Goal: Task Accomplishment & Management: Complete application form

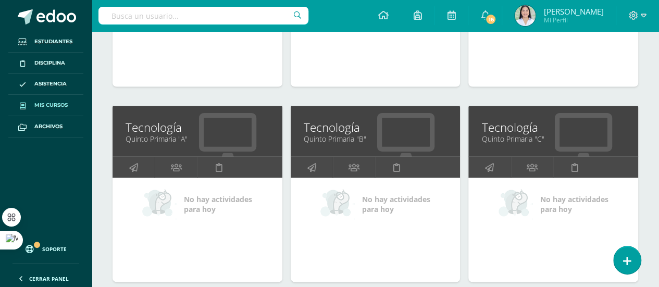
scroll to position [900, 0]
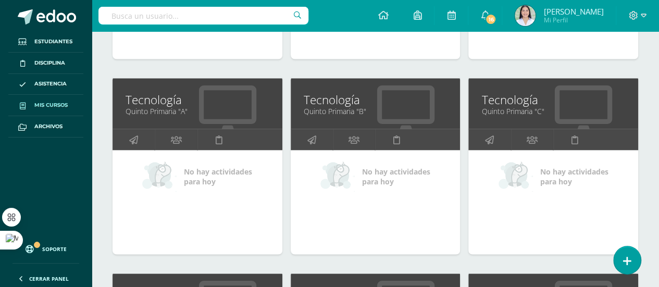
click at [188, 108] on link "Quinto Primaria "A"" at bounding box center [198, 111] width 144 height 10
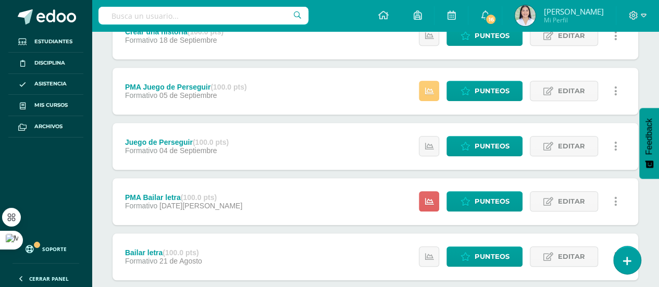
scroll to position [372, 0]
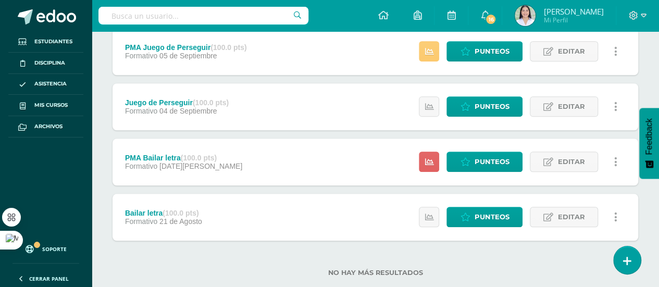
drag, startPoint x: 657, startPoint y: 201, endPoint x: 665, endPoint y: 205, distance: 8.4
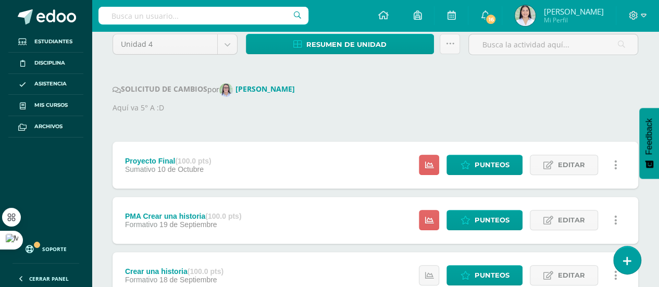
scroll to position [85, 0]
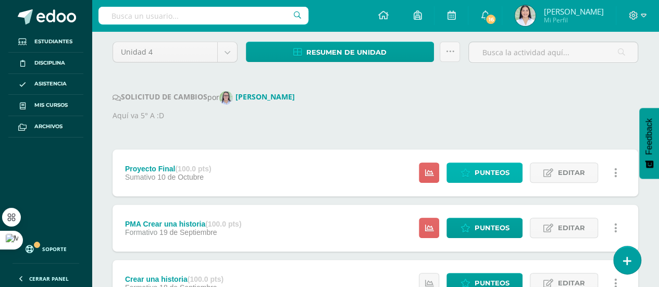
click at [492, 173] on span "Punteos" at bounding box center [491, 172] width 35 height 19
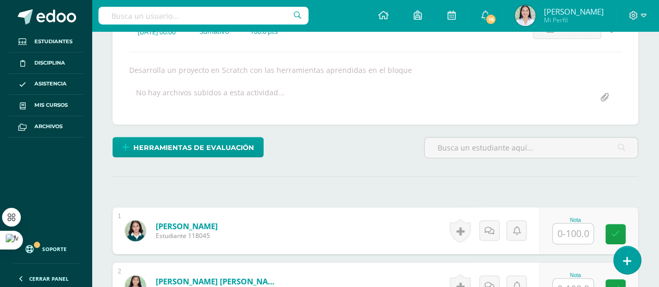
scroll to position [165, 0]
click at [569, 231] on input "text" at bounding box center [573, 233] width 41 height 20
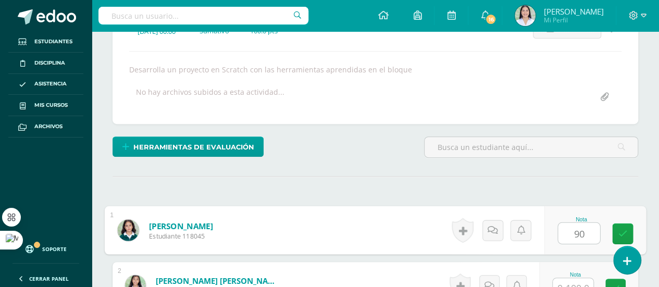
type input "90"
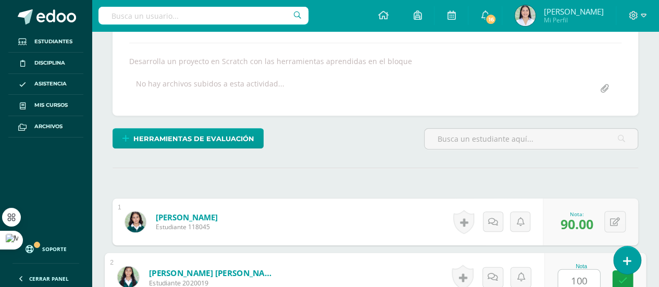
type input "100"
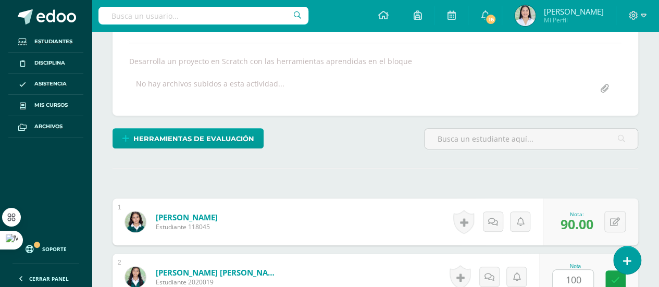
scroll to position [362, 0]
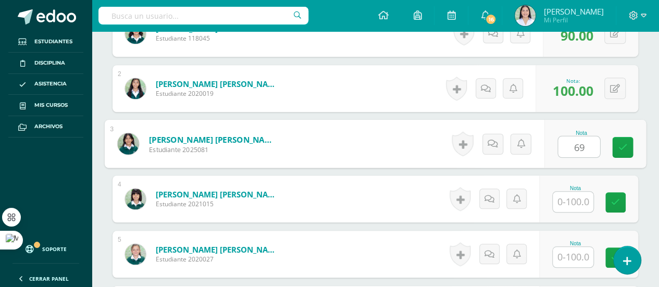
type input "69"
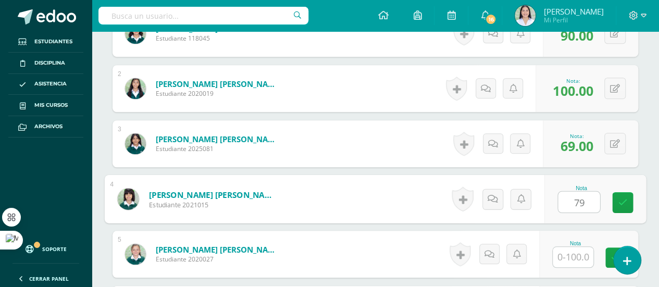
type input "79"
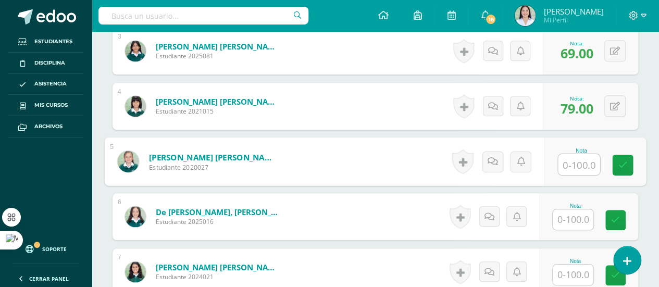
scroll to position [481, 0]
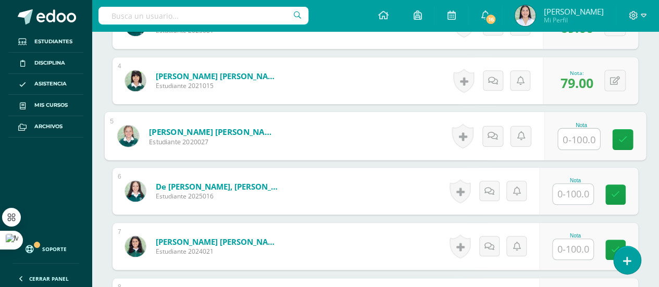
click at [577, 196] on input "text" at bounding box center [573, 194] width 41 height 20
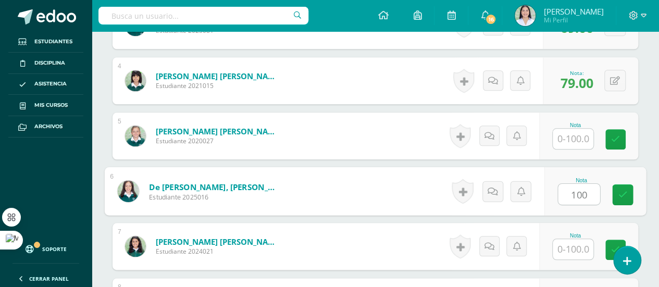
type input "100"
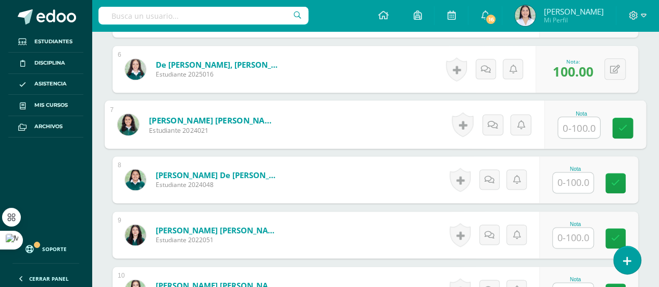
scroll to position [612, 0]
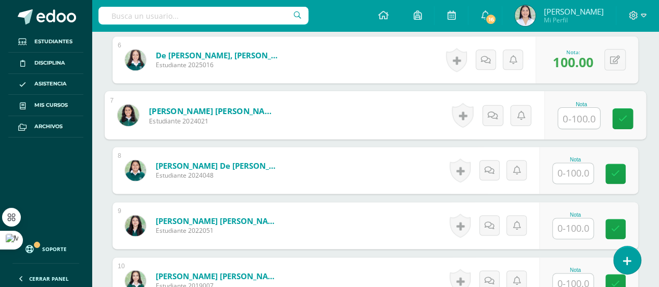
click at [570, 173] on input "text" at bounding box center [573, 173] width 41 height 20
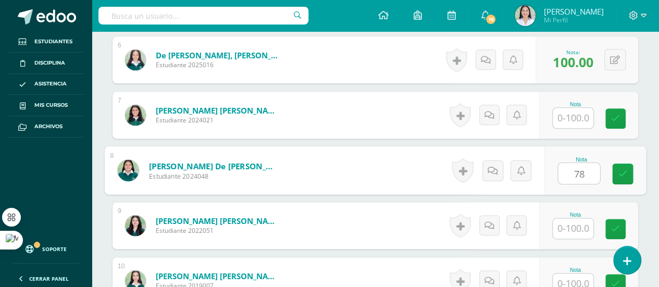
type input "78"
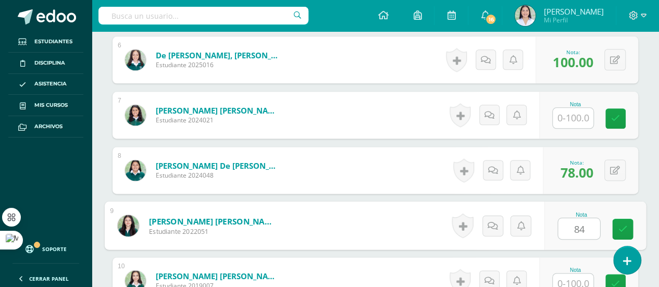
type input "84"
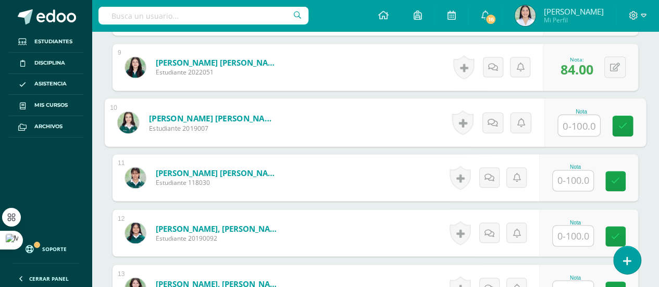
scroll to position [775, 0]
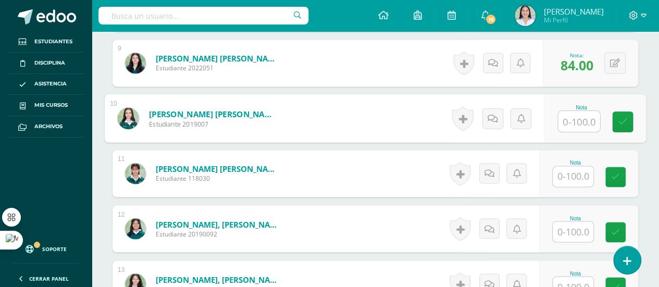
click at [572, 178] on input "text" at bounding box center [573, 176] width 41 height 20
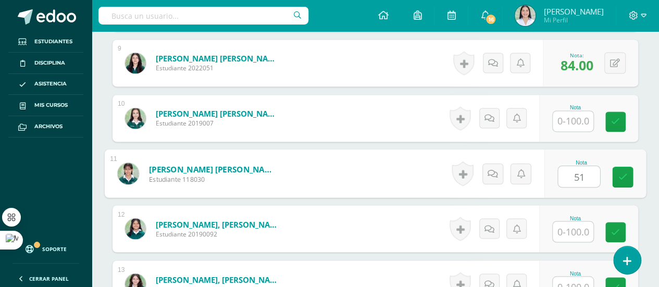
type input "51"
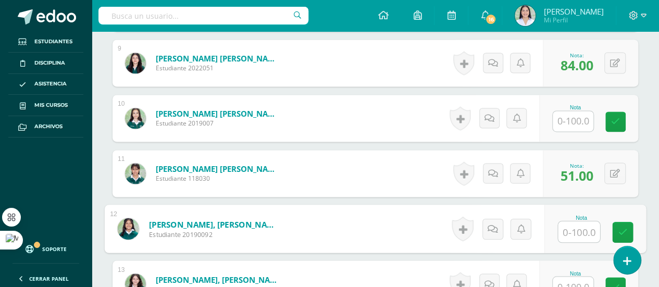
click at [570, 278] on input "text" at bounding box center [573, 287] width 41 height 20
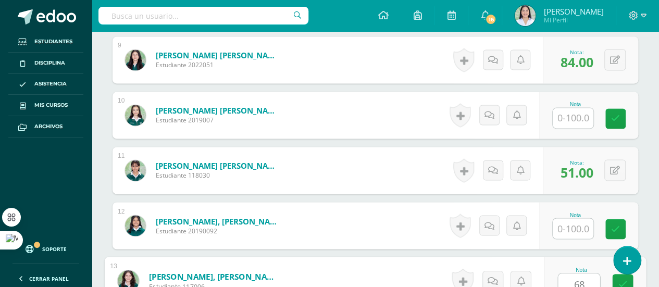
type input "68"
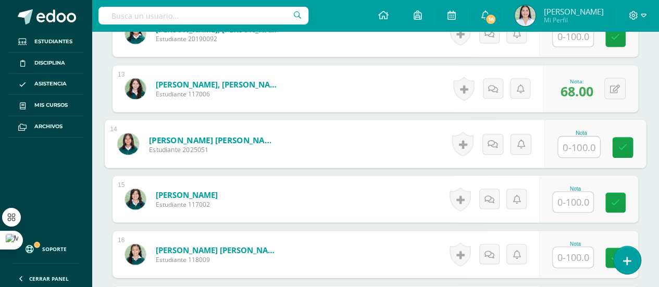
click at [583, 193] on input "text" at bounding box center [573, 202] width 41 height 20
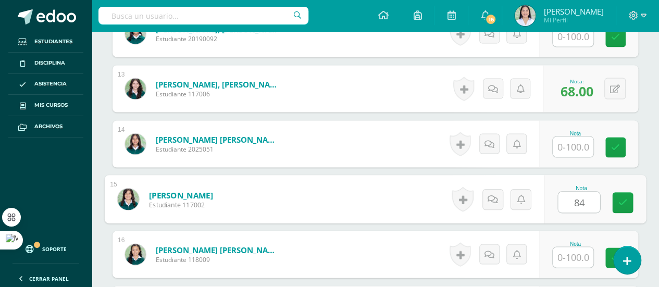
type input "84"
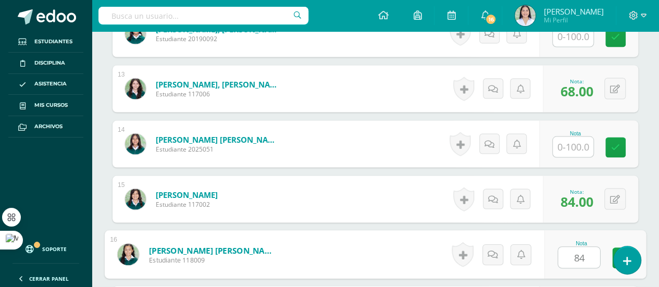
type input "84"
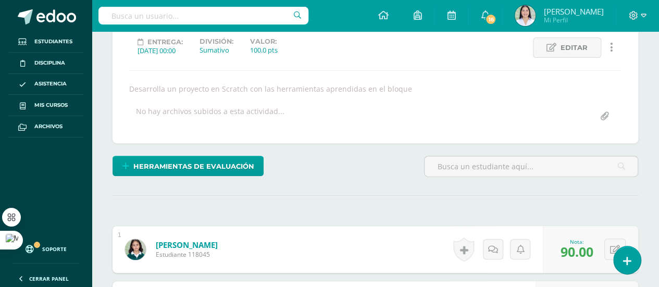
scroll to position [0, 0]
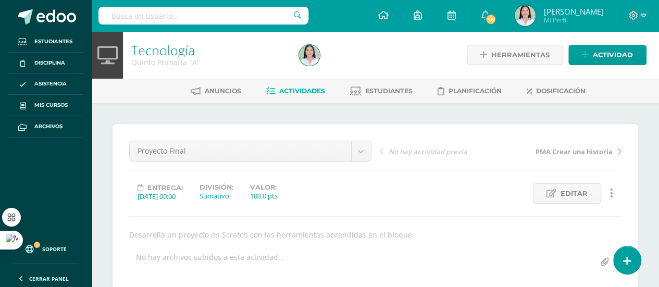
click at [167, 53] on link "Tecnología" at bounding box center [163, 50] width 64 height 18
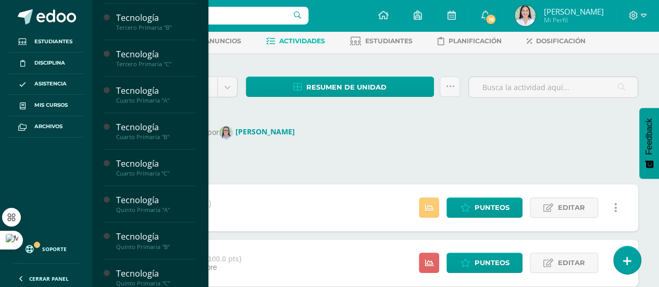
scroll to position [258, 0]
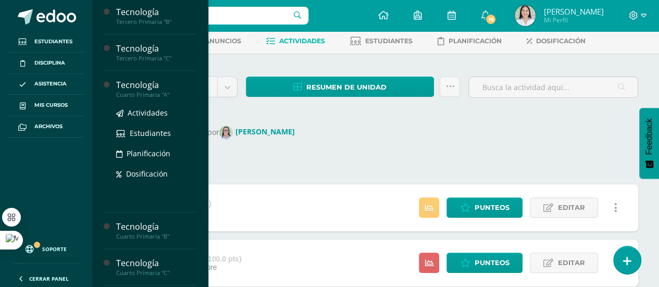
click at [156, 99] on div "Actividades Estudiantes Planificación Dosificación" at bounding box center [155, 151] width 79 height 105
click at [149, 93] on div "Cuarto Primaria "A"" at bounding box center [155, 94] width 79 height 7
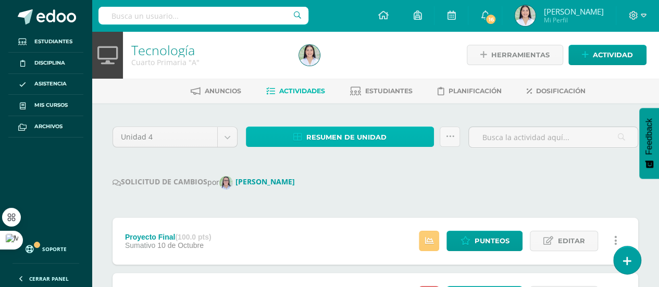
click at [341, 138] on span "Resumen de unidad" at bounding box center [347, 137] width 80 height 19
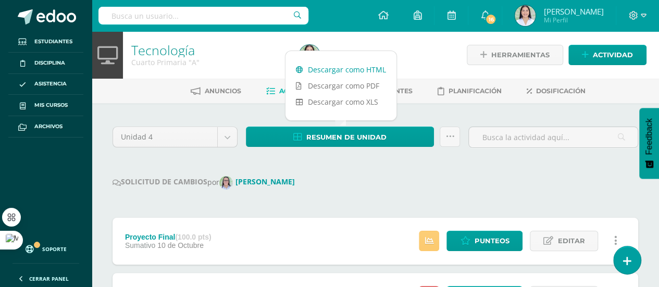
click at [350, 74] on link "Descargar como HTML" at bounding box center [341, 70] width 111 height 16
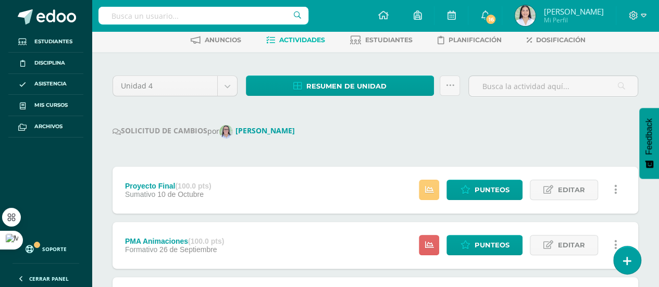
scroll to position [67, 0]
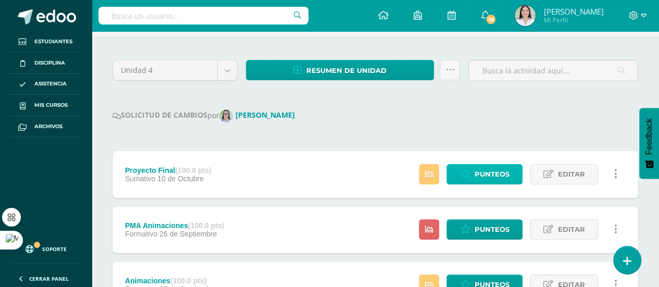
click at [497, 172] on span "Punteos" at bounding box center [491, 174] width 35 height 19
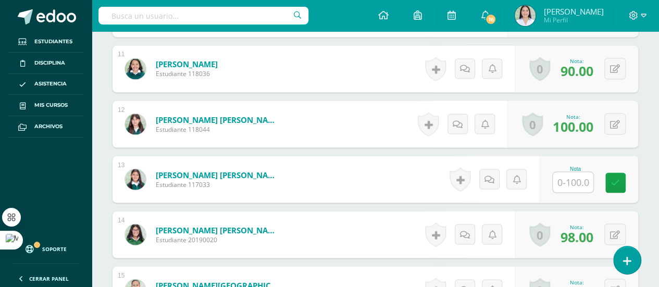
scroll to position [887, 0]
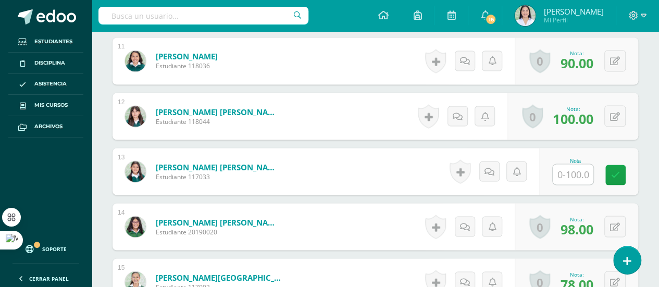
click at [580, 175] on input "text" at bounding box center [573, 174] width 41 height 20
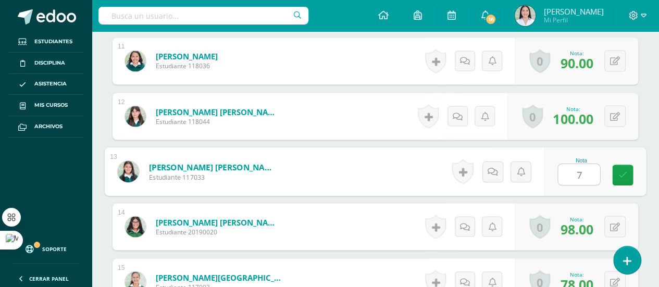
type input "75"
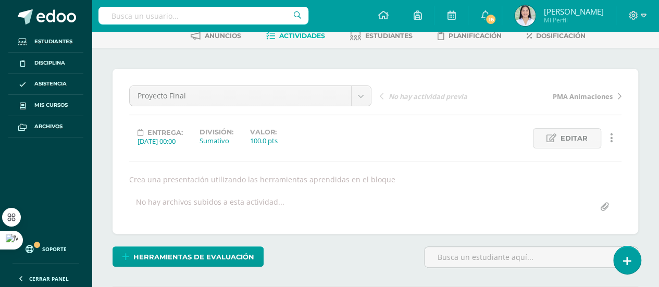
scroll to position [0, 0]
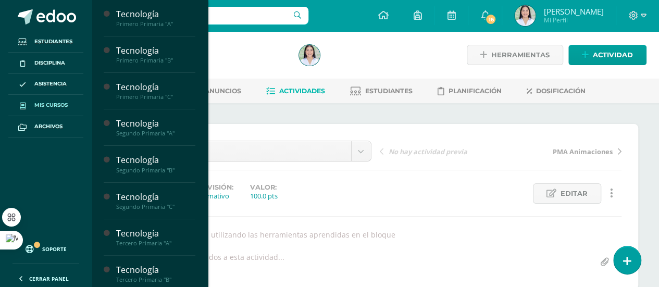
click at [64, 106] on span "Mis cursos" at bounding box center [50, 105] width 33 height 8
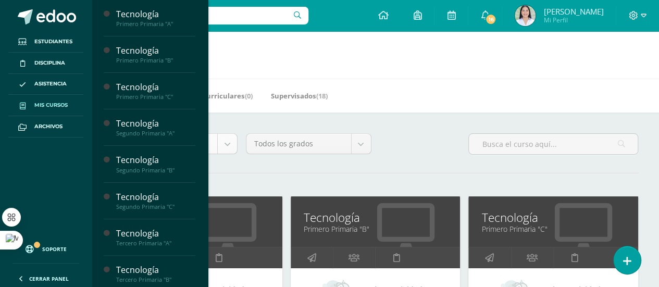
drag, startPoint x: 203, startPoint y: 108, endPoint x: 205, endPoint y: 139, distance: 30.8
click at [454, 158] on div "Todos los niveles Todos los niveles Ciclo Básico Preprimaria [GEOGRAPHIC_DATA] …" at bounding box center [375, 148] width 534 height 30
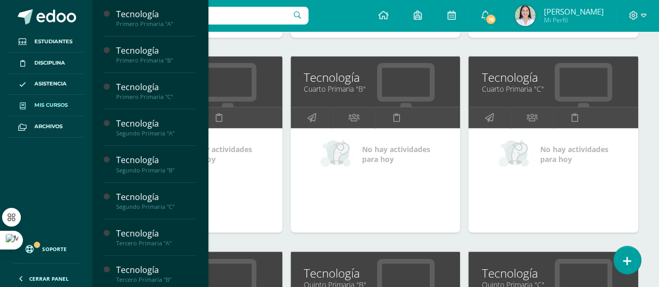
scroll to position [757, 0]
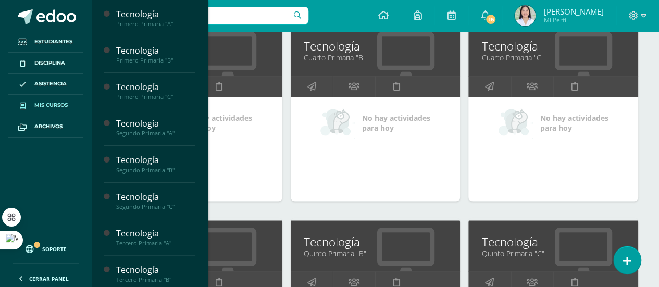
click at [388, 57] on link "Cuarto Primaria "B"" at bounding box center [376, 58] width 144 height 10
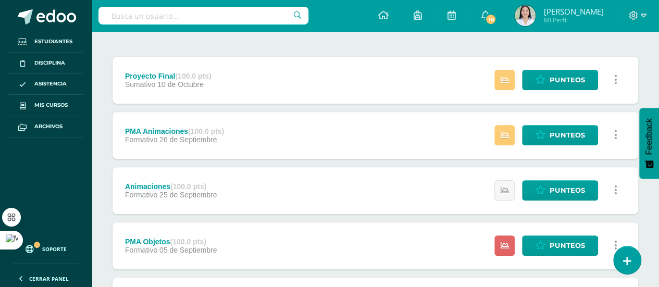
scroll to position [168, 0]
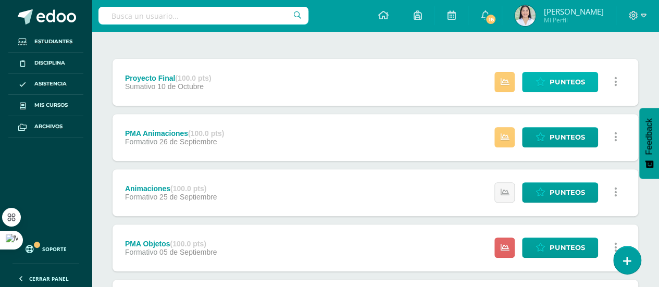
click at [572, 80] on span "Punteos" at bounding box center [567, 81] width 35 height 19
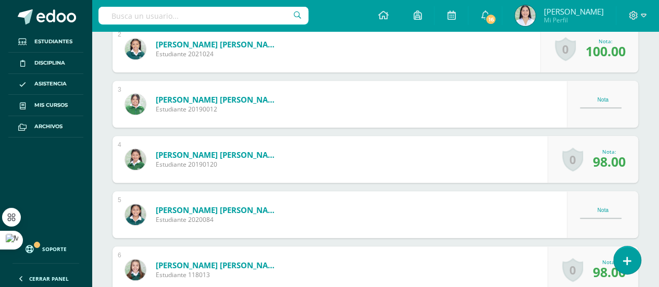
scroll to position [383, 0]
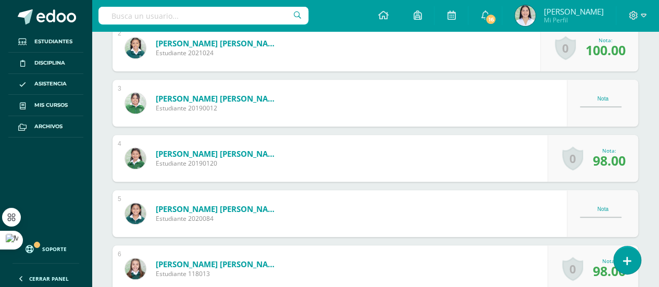
click at [606, 99] on div "Nota" at bounding box center [603, 103] width 46 height 14
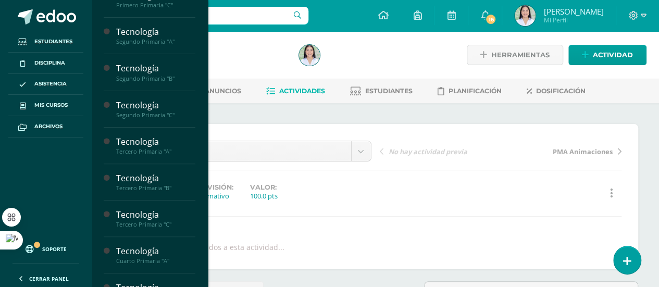
scroll to position [92, 0]
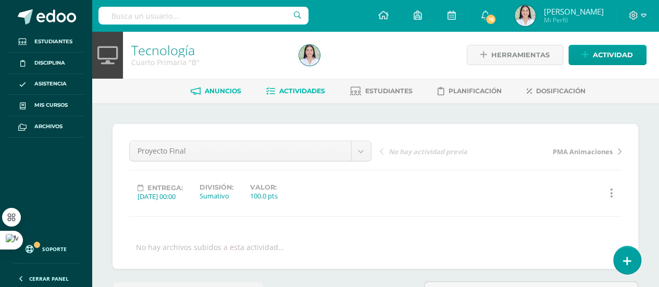
drag, startPoint x: 209, startPoint y: 77, endPoint x: 206, endPoint y: 93, distance: 16.5
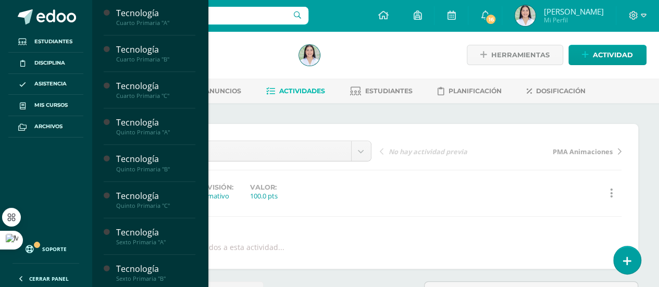
scroll to position [332, 0]
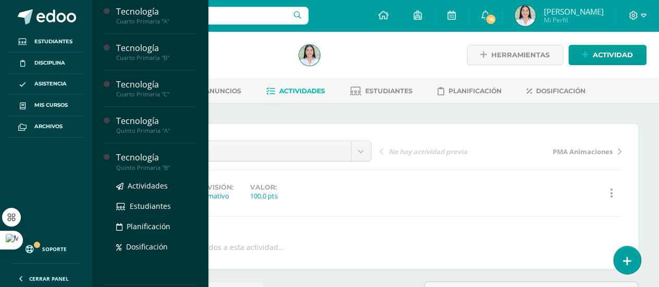
click at [160, 159] on div "Tecnología" at bounding box center [155, 158] width 79 height 12
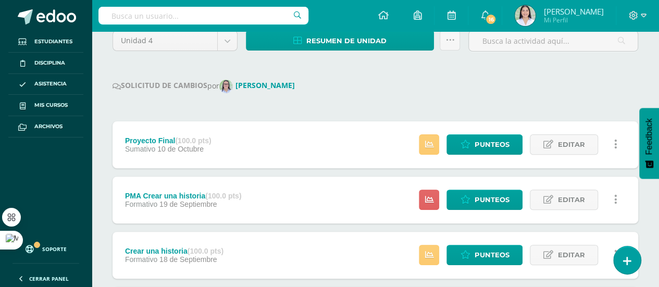
scroll to position [106, 0]
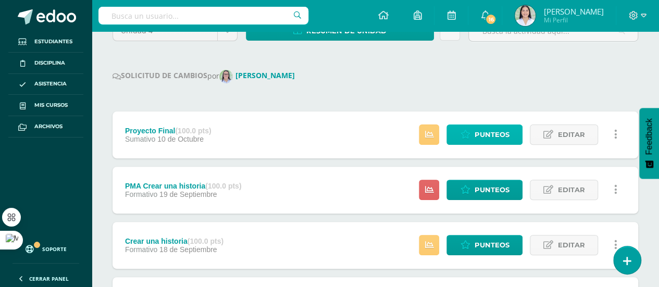
click at [500, 135] on span "Punteos" at bounding box center [491, 134] width 35 height 19
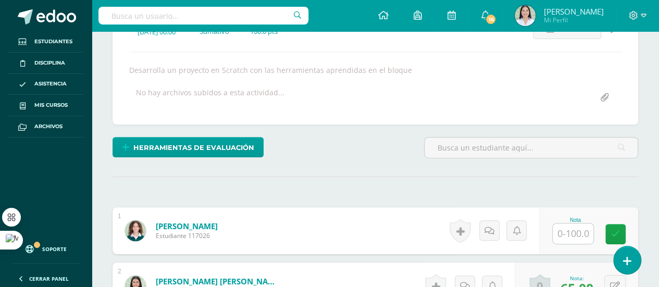
scroll to position [165, 0]
click at [570, 230] on input "text" at bounding box center [573, 233] width 41 height 20
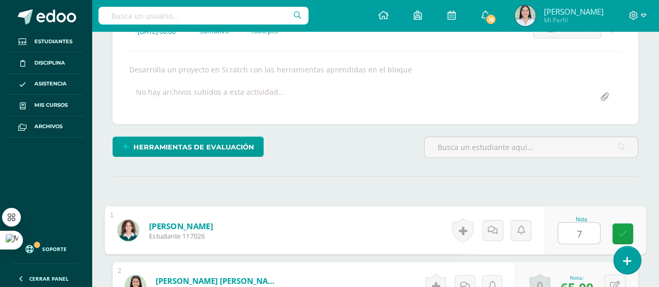
type input "70"
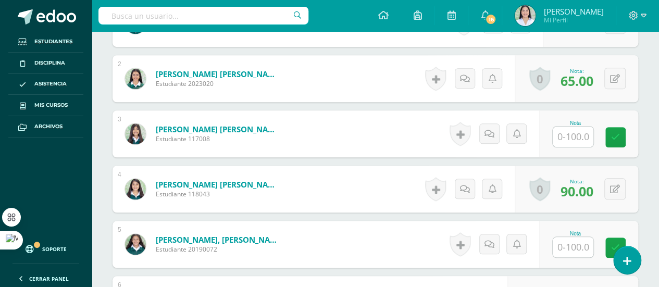
scroll to position [374, 0]
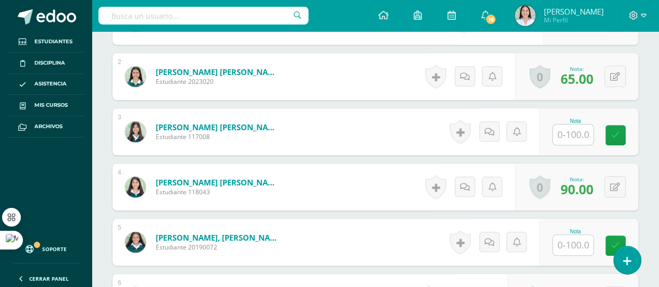
click at [578, 128] on input "text" at bounding box center [573, 135] width 41 height 20
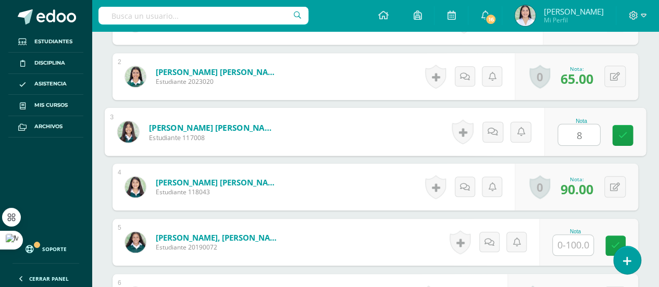
type input "80"
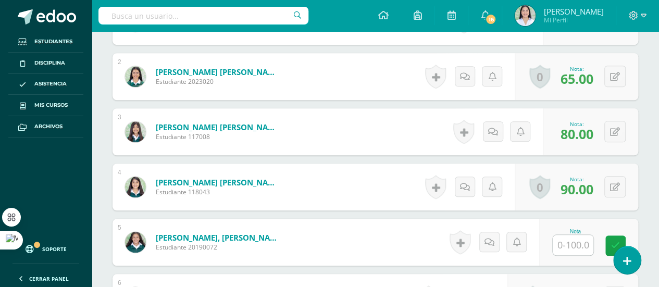
click at [572, 247] on input "text" at bounding box center [573, 245] width 41 height 20
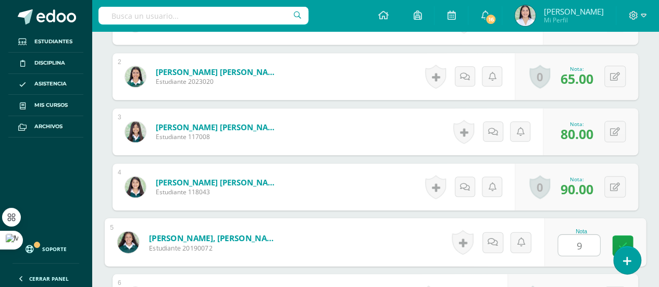
type input "90"
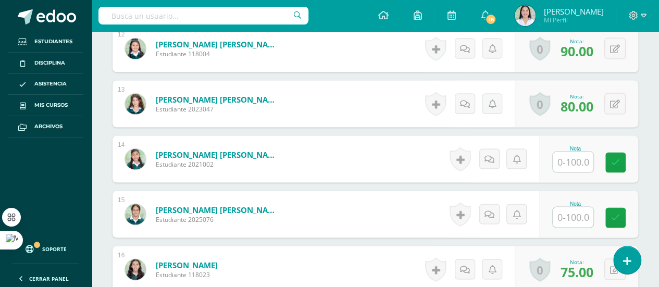
scroll to position [985, 0]
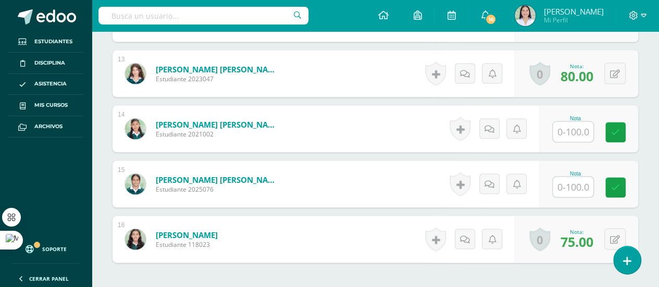
click at [584, 130] on input "text" at bounding box center [573, 131] width 41 height 20
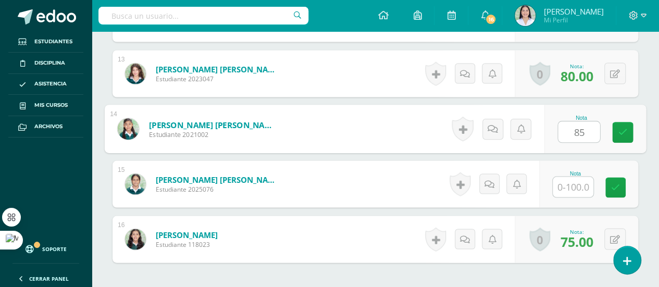
type input "85"
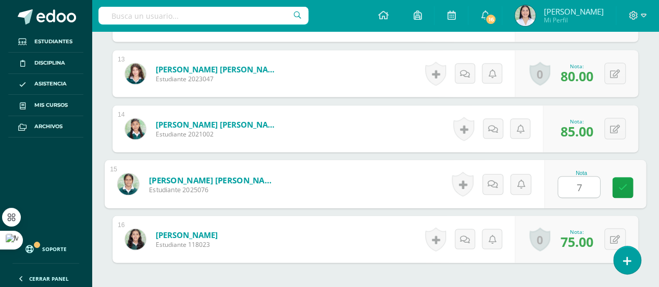
type input "70"
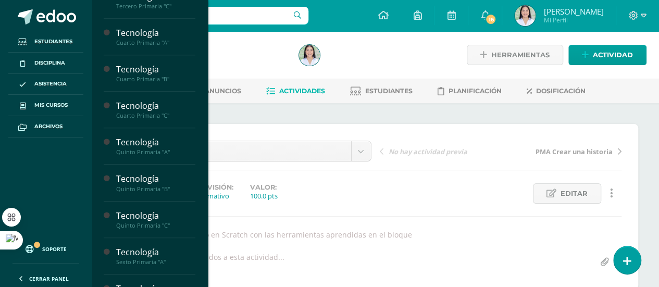
scroll to position [315, 0]
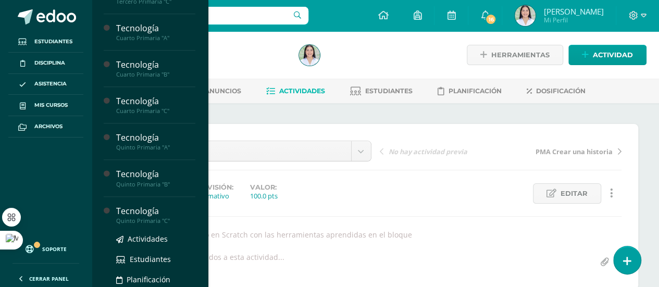
click at [171, 206] on div "Tecnología" at bounding box center [155, 211] width 79 height 12
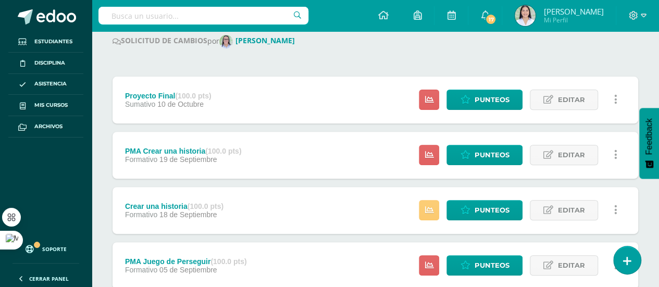
scroll to position [115, 0]
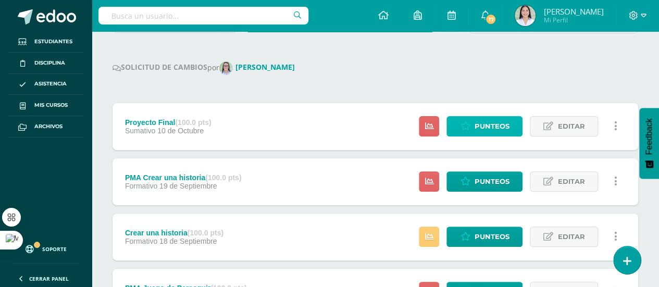
click at [484, 128] on span "Punteos" at bounding box center [491, 126] width 35 height 19
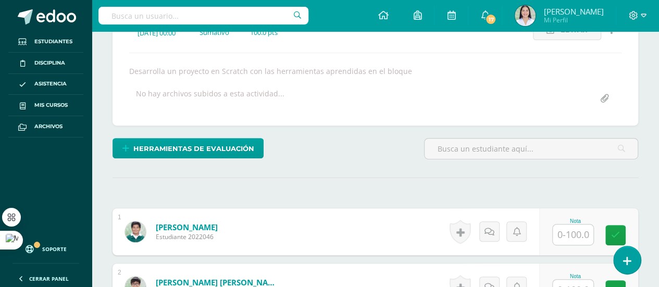
scroll to position [165, 0]
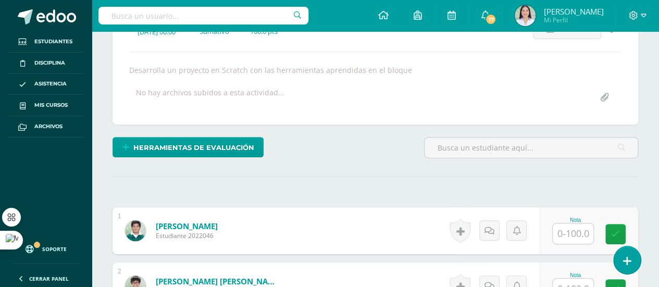
click at [582, 229] on input "text" at bounding box center [573, 234] width 41 height 20
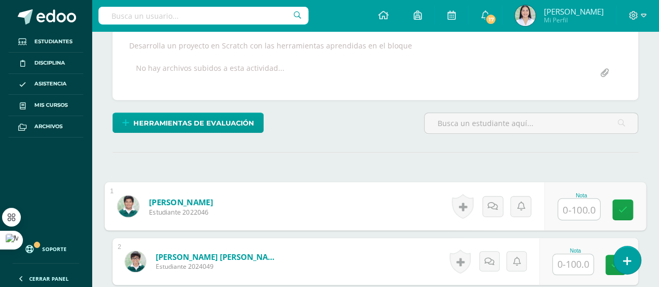
scroll to position [203, 0]
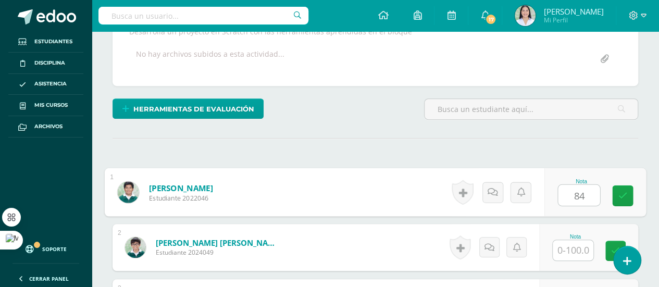
type input "84"
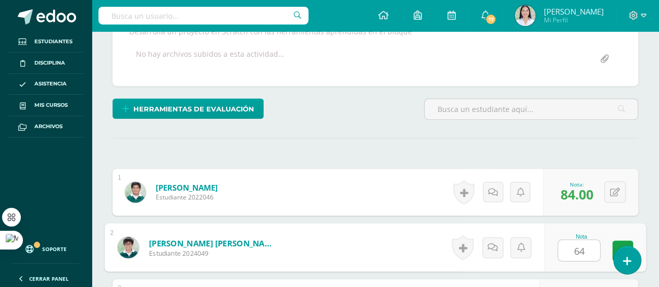
type input "64"
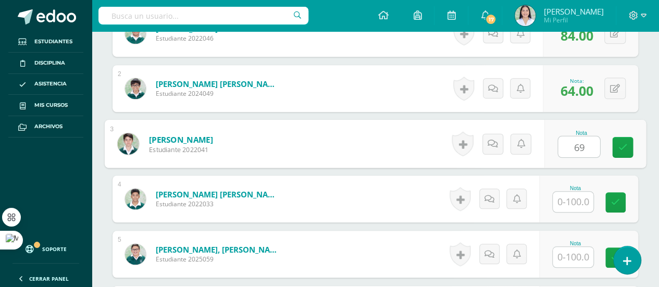
type input "69"
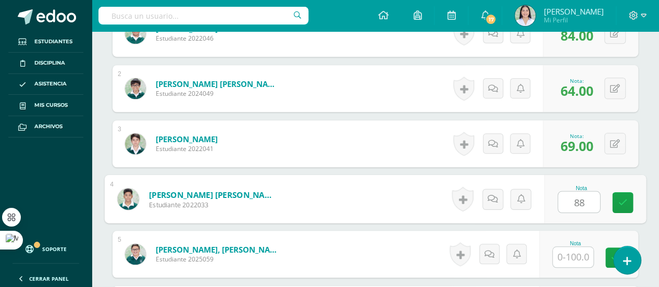
type input "88"
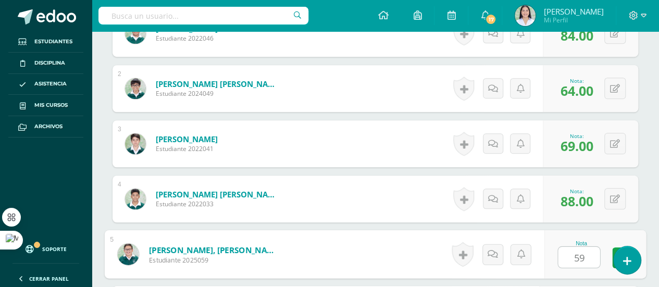
type input "59"
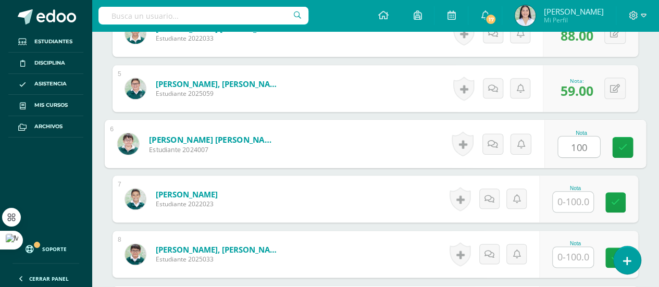
type input "100"
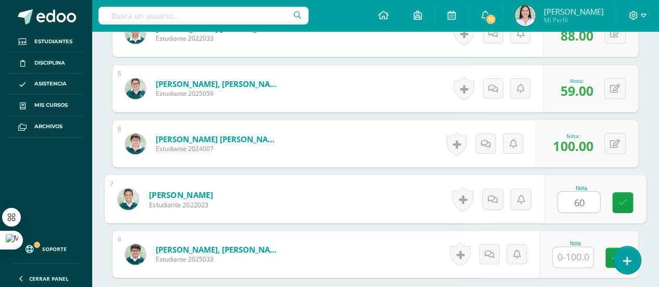
type input "60"
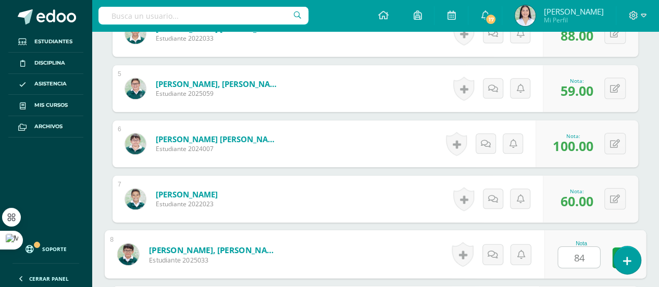
type input "84"
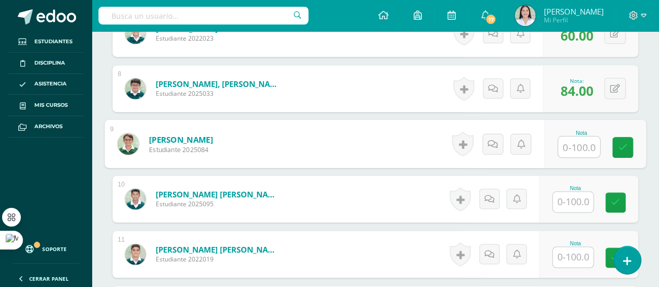
click at [580, 198] on input "text" at bounding box center [573, 202] width 41 height 20
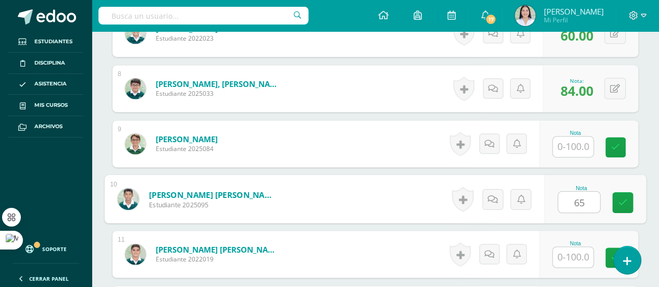
type input "65"
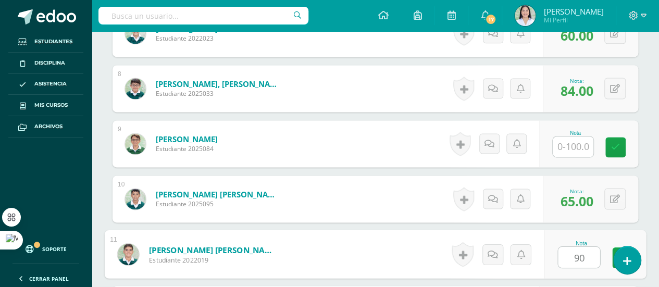
type input "90"
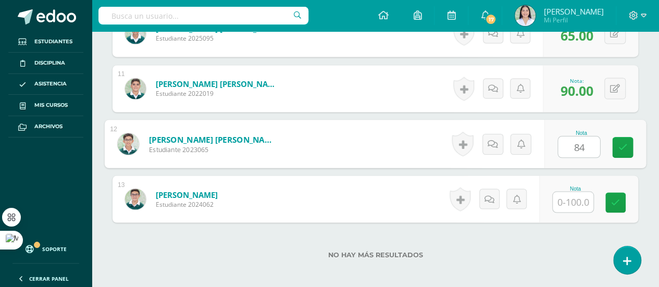
type input "84"
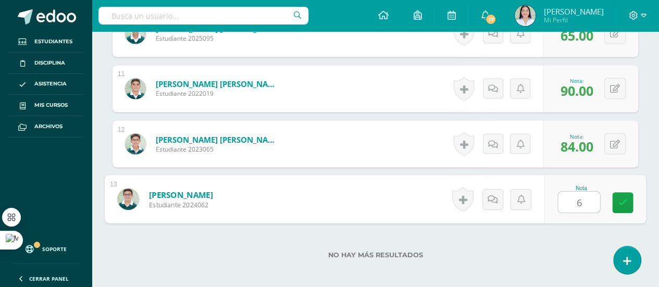
type input "64"
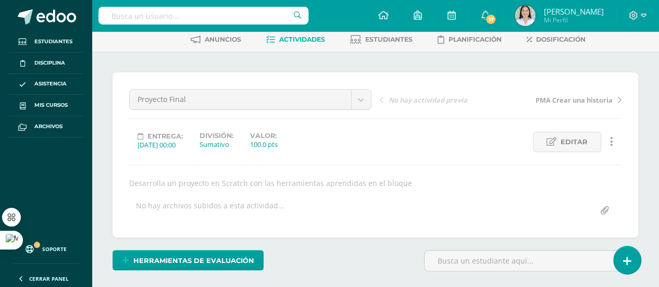
scroll to position [0, 0]
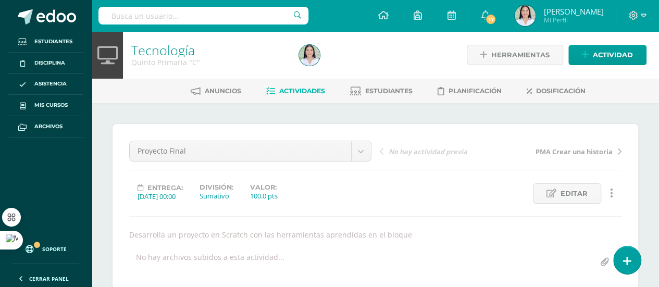
click at [143, 51] on link "Tecnología" at bounding box center [163, 50] width 64 height 18
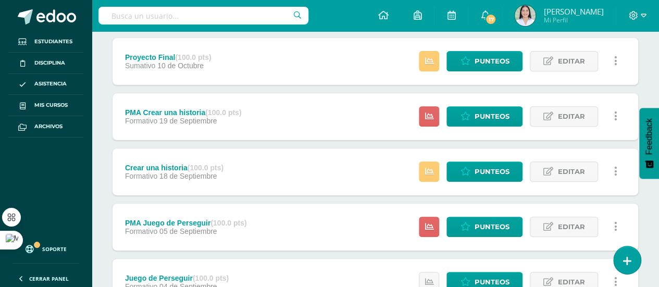
scroll to position [178, 0]
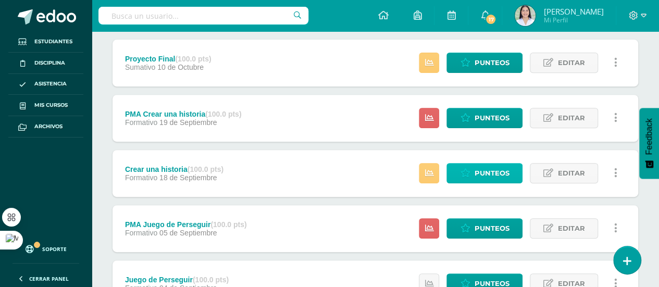
click at [490, 170] on span "Punteos" at bounding box center [491, 173] width 35 height 19
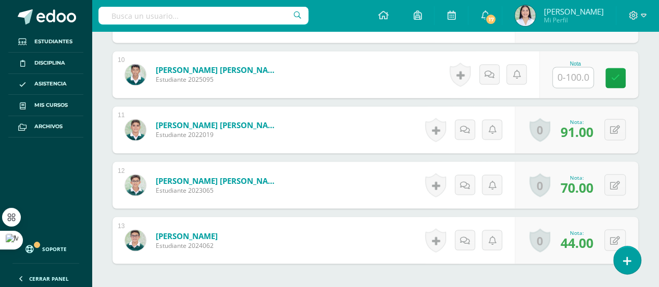
scroll to position [832, 0]
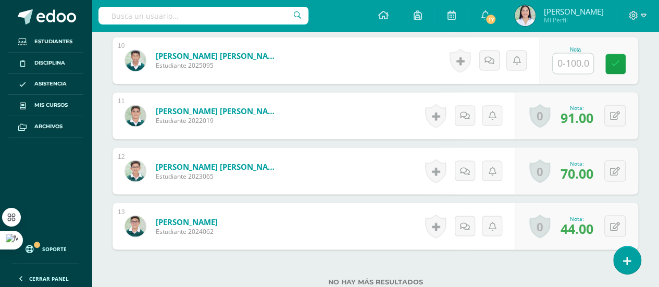
click at [572, 60] on input "text" at bounding box center [573, 63] width 41 height 20
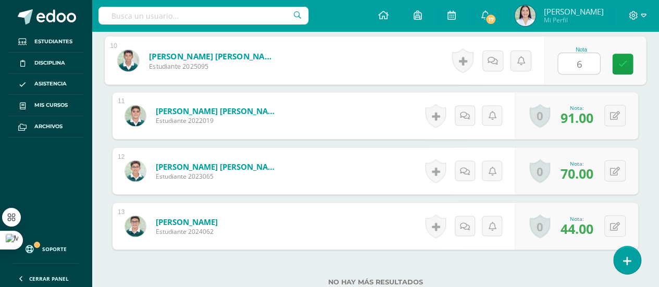
type input "60"
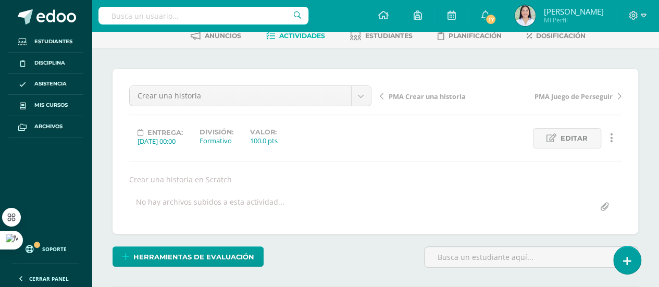
scroll to position [0, 0]
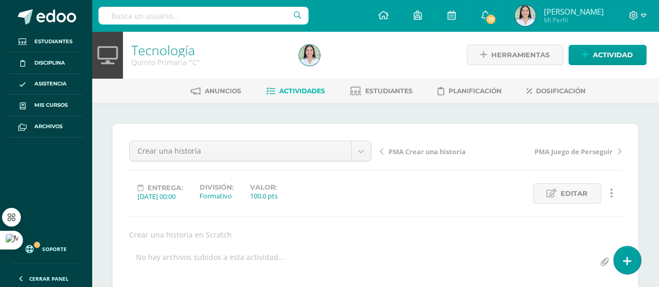
click at [151, 47] on link "Tecnología" at bounding box center [163, 50] width 64 height 18
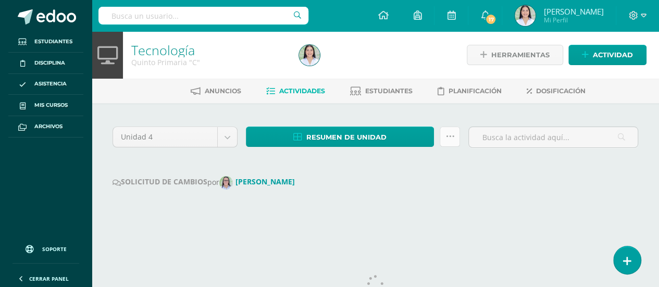
click at [448, 144] on link at bounding box center [450, 137] width 20 height 20
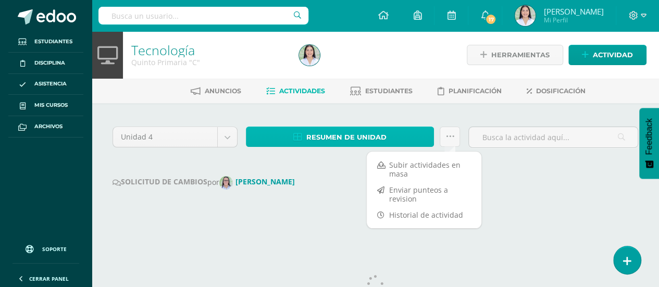
click at [376, 140] on span "Resumen de unidad" at bounding box center [347, 137] width 80 height 19
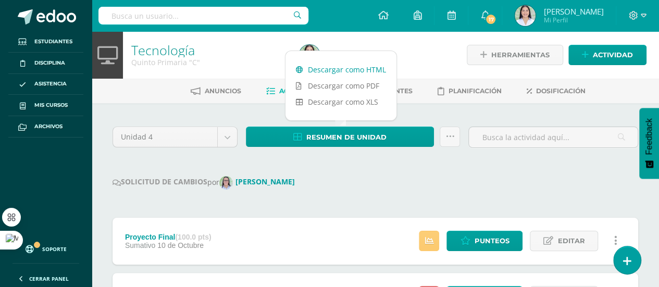
click at [353, 66] on link "Descargar como HTML" at bounding box center [341, 70] width 111 height 16
click at [501, 239] on span "Punteos" at bounding box center [491, 240] width 35 height 19
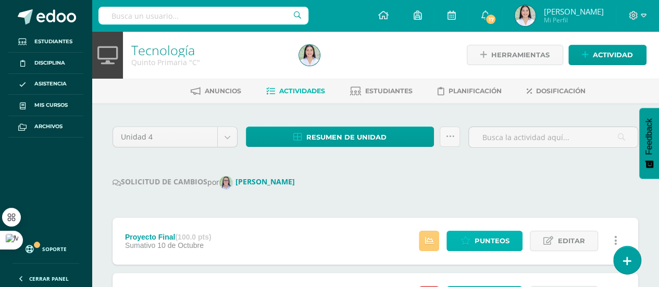
click at [501, 239] on span "Punteos" at bounding box center [491, 240] width 35 height 19
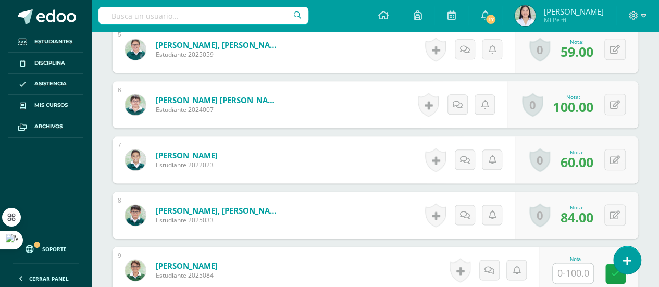
scroll to position [627, 0]
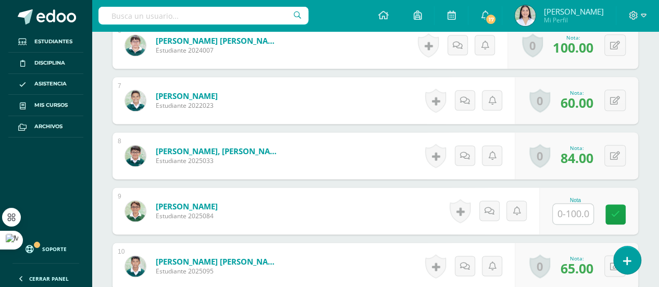
click at [583, 218] on input "text" at bounding box center [573, 214] width 41 height 20
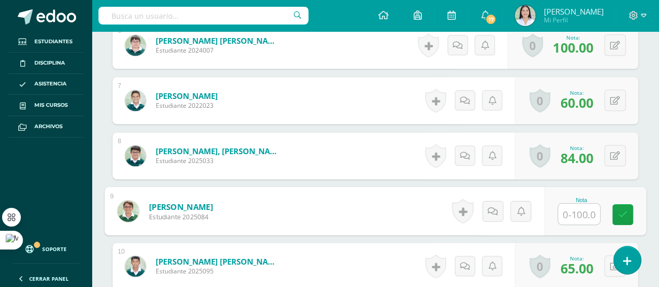
type input "0"
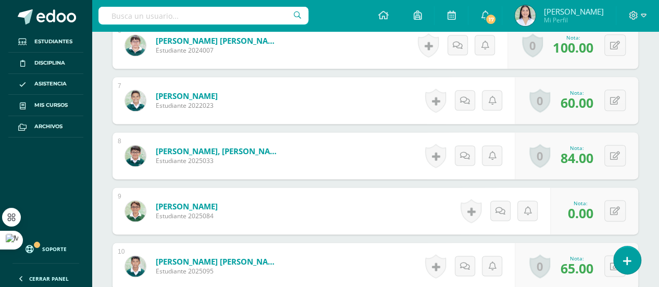
scroll to position [0, 0]
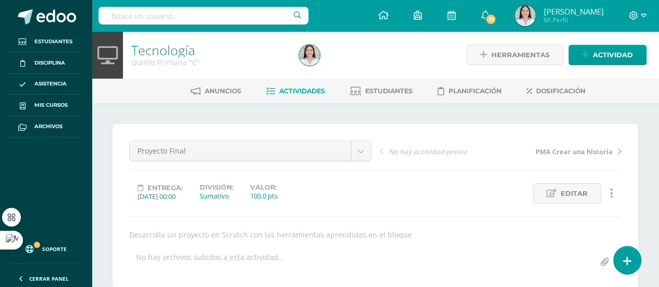
click at [187, 51] on link "Tecnología" at bounding box center [163, 50] width 64 height 18
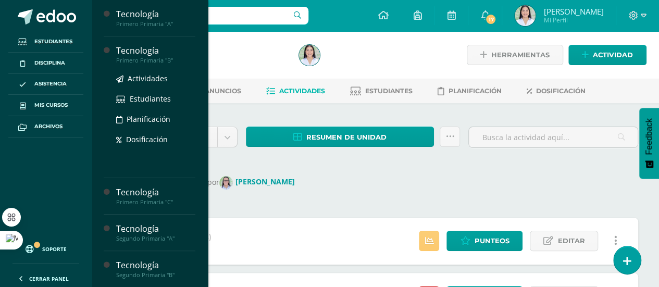
click at [147, 57] on div "Primero Primaria "B"" at bounding box center [155, 60] width 79 height 7
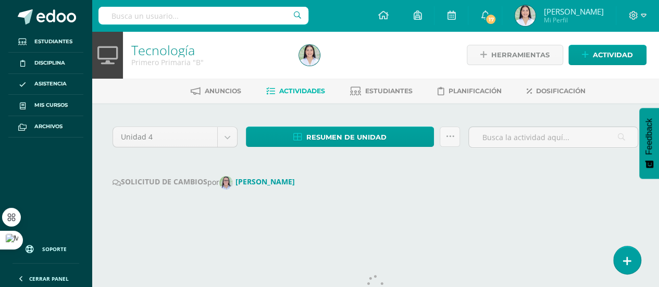
scroll to position [33, 0]
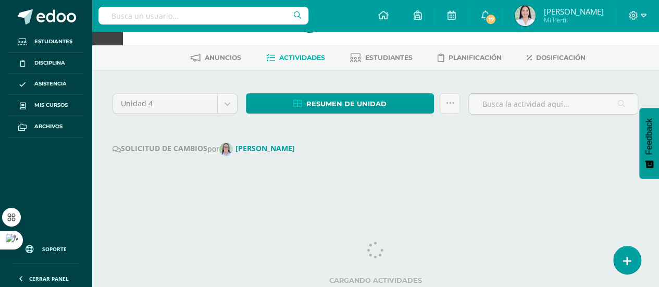
click at [659, 153] on html "Estudiantes Disciplina Asistencia Mis cursos Archivos Soporte Ayuda Reportar un…" at bounding box center [329, 86] width 659 height 239
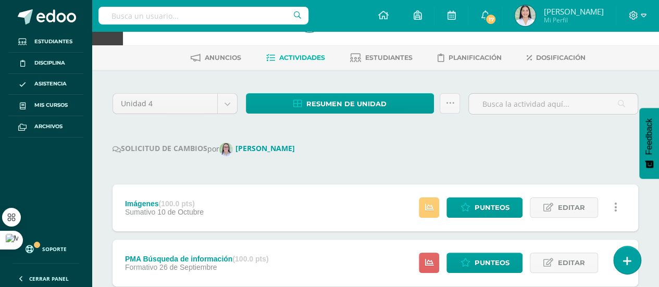
scroll to position [0, 0]
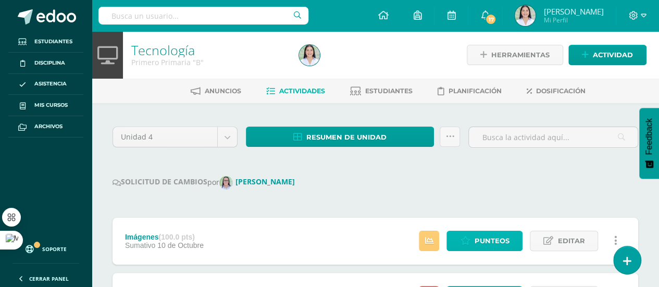
click at [488, 236] on span "Punteos" at bounding box center [491, 240] width 35 height 19
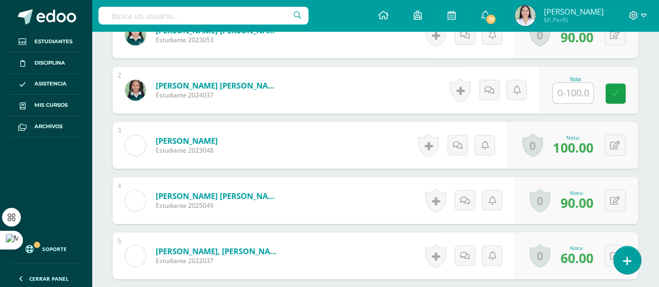
scroll to position [386, 0]
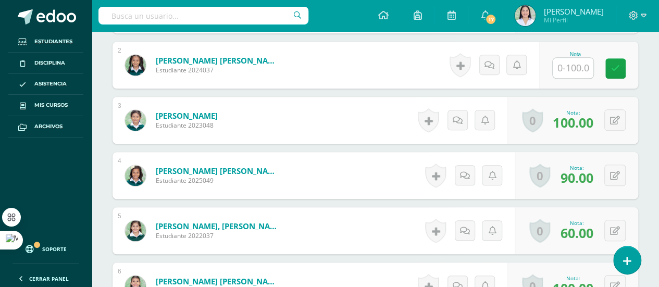
click at [584, 67] on input "text" at bounding box center [573, 68] width 41 height 20
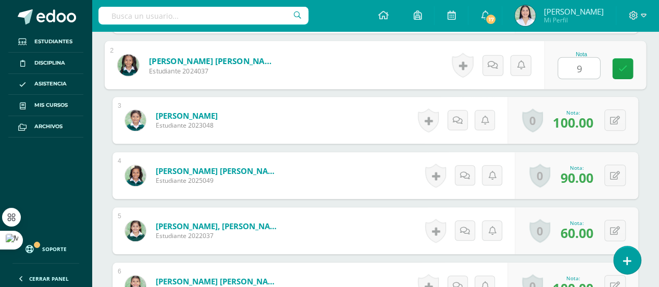
type input "90"
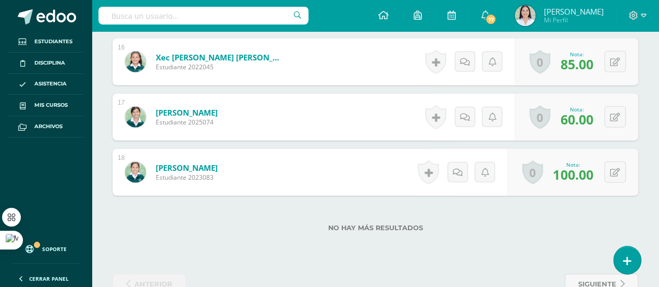
scroll to position [0, 0]
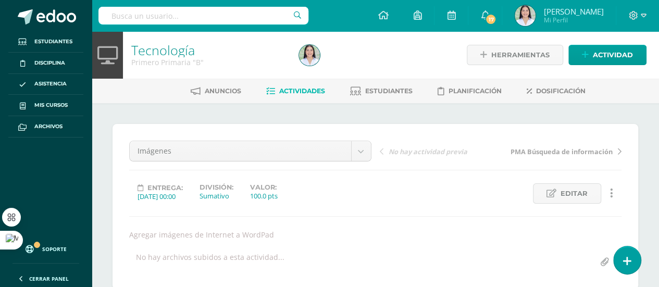
click at [167, 46] on link "Tecnología" at bounding box center [163, 50] width 64 height 18
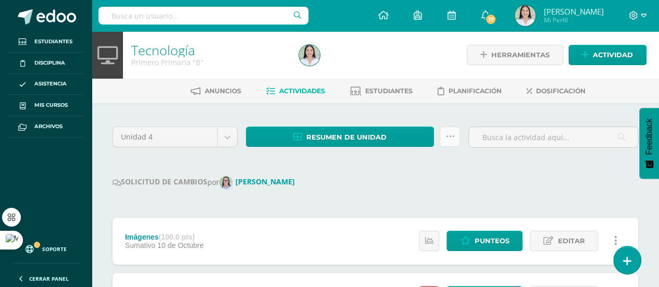
click at [450, 140] on icon at bounding box center [450, 136] width 9 height 9
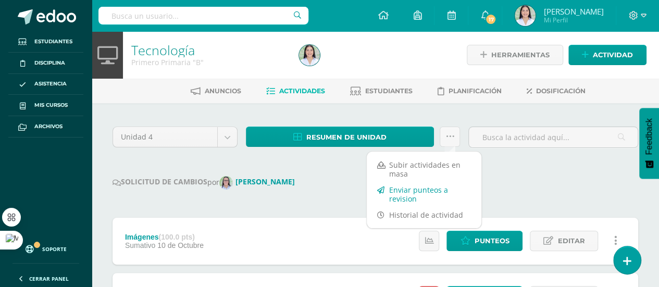
click at [427, 199] on link "Enviar punteos a revision" at bounding box center [424, 194] width 115 height 25
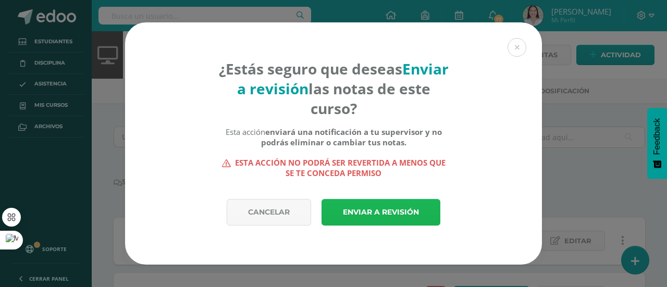
click at [404, 211] on link "Enviar a revisión" at bounding box center [381, 212] width 119 height 27
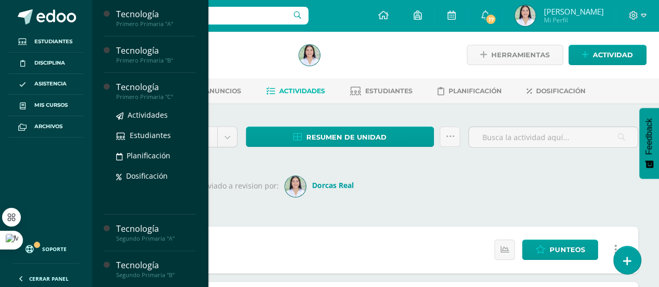
click at [151, 95] on div "Primero Primaria "C"" at bounding box center [155, 96] width 79 height 7
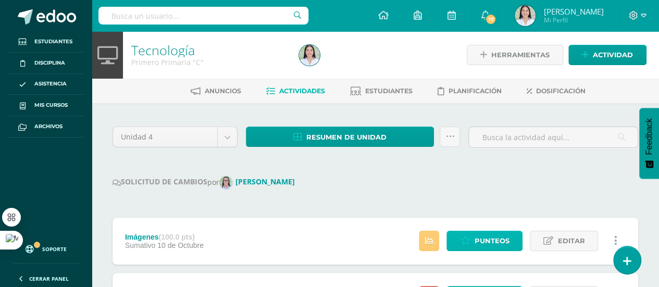
click at [506, 237] on span "Punteos" at bounding box center [491, 240] width 35 height 19
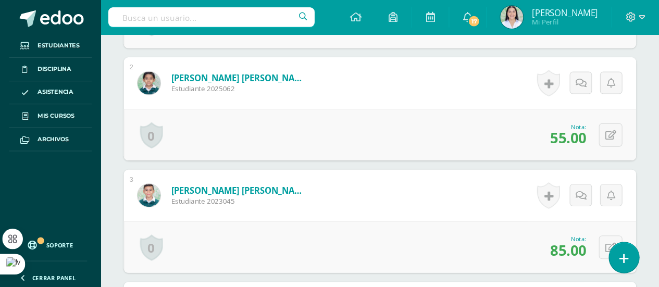
scroll to position [422, 0]
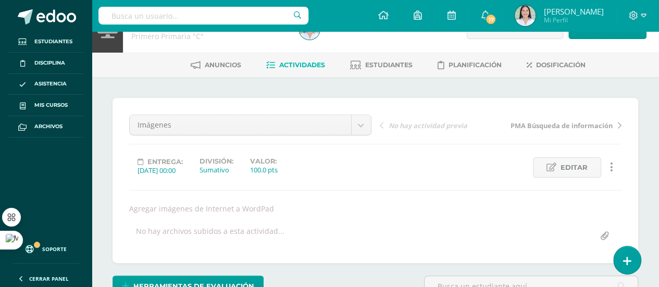
scroll to position [0, 0]
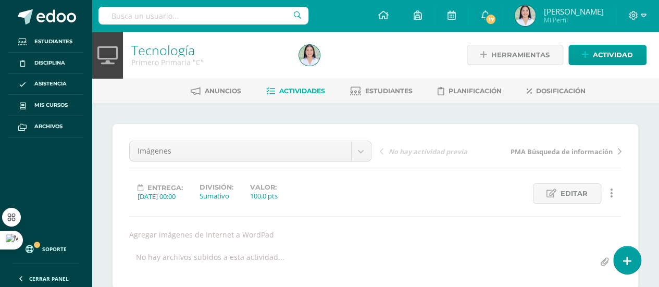
click at [163, 47] on link "Tecnología" at bounding box center [163, 50] width 64 height 18
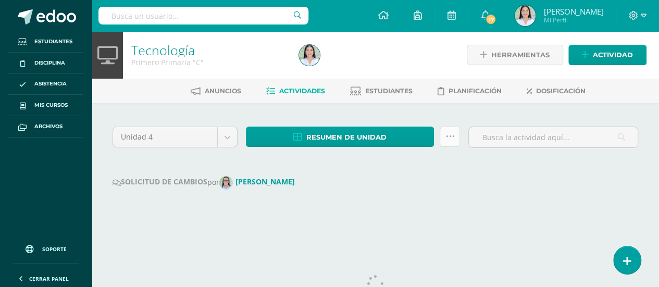
click at [450, 142] on link at bounding box center [450, 137] width 20 height 20
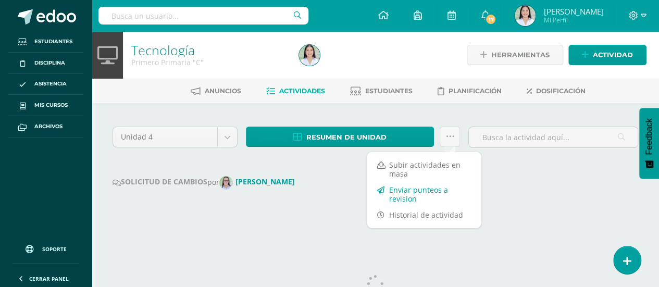
click at [408, 198] on link "Enviar punteos a revision" at bounding box center [424, 194] width 115 height 25
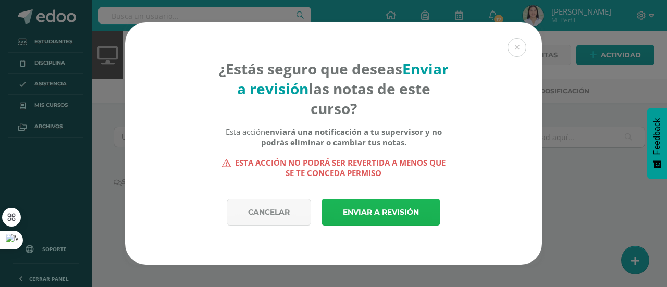
click at [402, 215] on link "Enviar a revisión" at bounding box center [381, 212] width 119 height 27
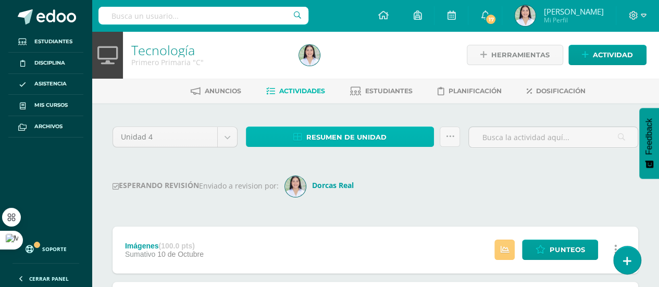
click at [376, 135] on span "Resumen de unidad" at bounding box center [347, 137] width 80 height 19
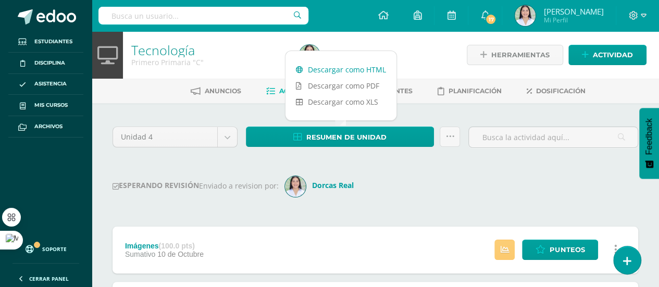
click at [361, 68] on link "Descargar como HTML" at bounding box center [341, 70] width 111 height 16
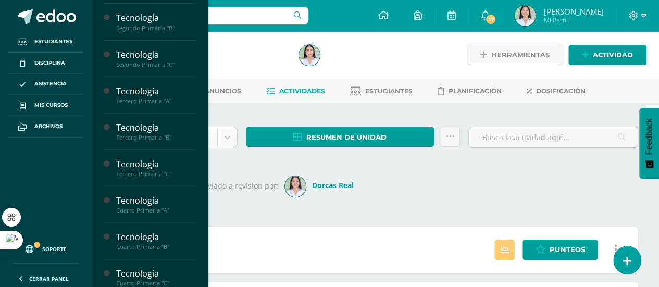
scroll to position [153, 0]
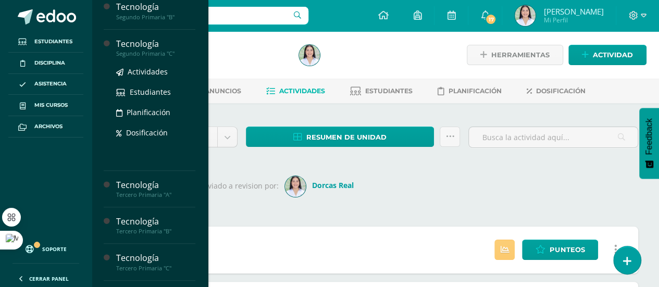
click at [149, 50] on div "Segundo Primaria "C"" at bounding box center [155, 53] width 79 height 7
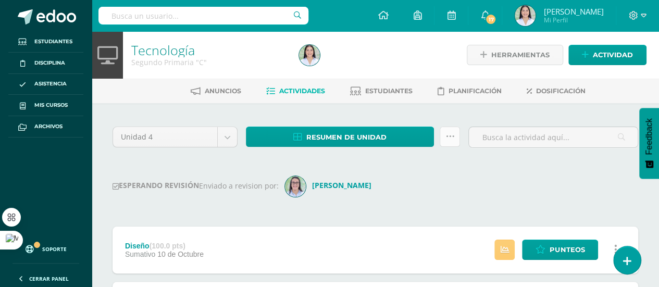
click at [454, 138] on icon at bounding box center [450, 136] width 9 height 9
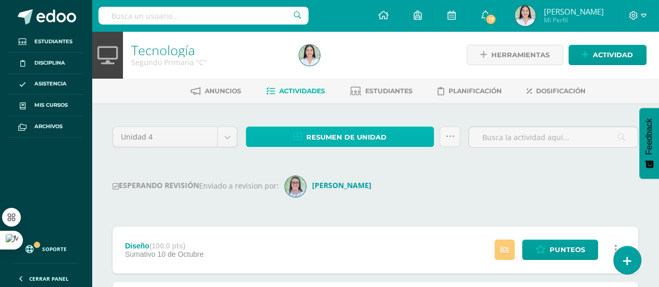
click at [354, 138] on span "Resumen de unidad" at bounding box center [347, 137] width 80 height 19
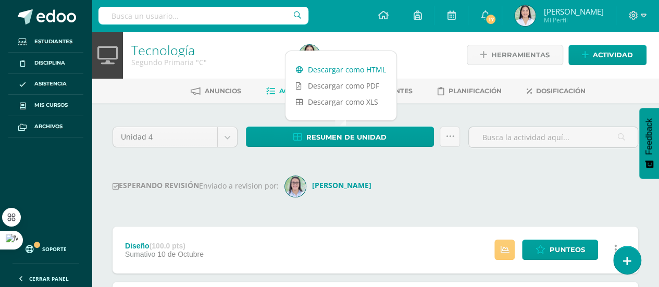
click at [347, 71] on link "Descargar como HTML" at bounding box center [341, 70] width 111 height 16
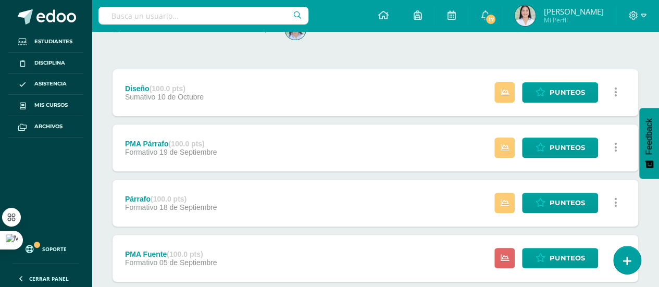
scroll to position [160, 0]
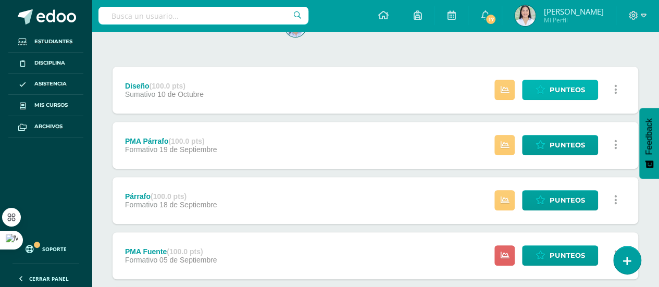
click at [565, 90] on span "Punteos" at bounding box center [567, 89] width 35 height 19
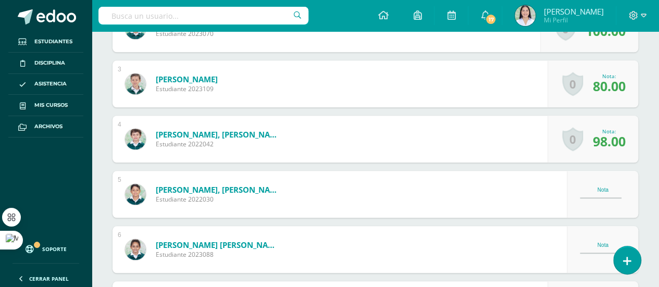
scroll to position [430, 0]
